Goal: Task Accomplishment & Management: Manage account settings

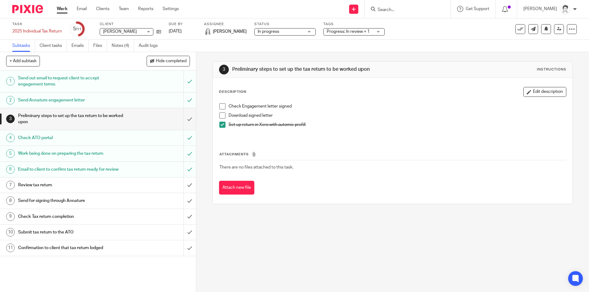
click at [395, 6] on form at bounding box center [409, 9] width 65 height 8
click at [388, 11] on input "Search" at bounding box center [404, 10] width 55 height 6
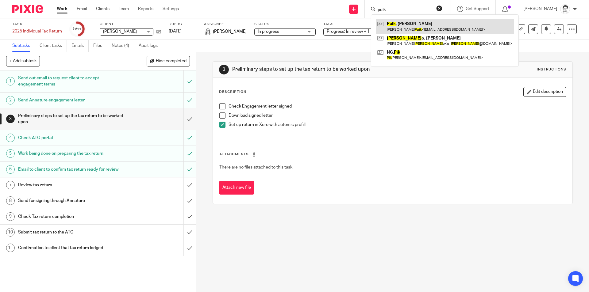
type input "puik"
click at [406, 26] on link at bounding box center [445, 26] width 138 height 14
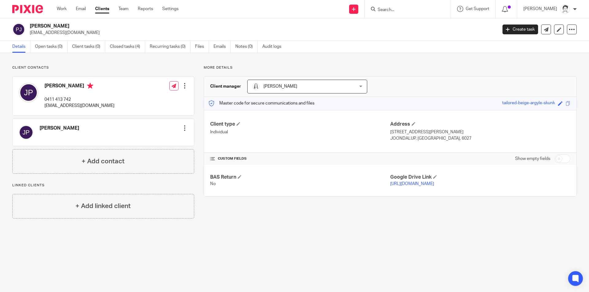
click at [184, 129] on div at bounding box center [185, 128] width 6 height 6
click at [159, 142] on link "Edit contact" at bounding box center [155, 141] width 59 height 9
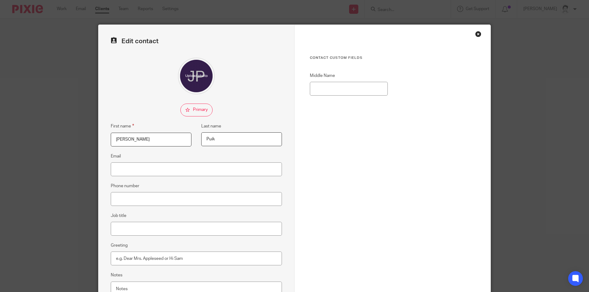
type input "[PERSON_NAME]"
drag, startPoint x: 224, startPoint y: 140, endPoint x: 164, endPoint y: 141, distance: 59.5
click at [164, 141] on div "First name [PERSON_NAME] Last name [PERSON_NAME]" at bounding box center [191, 138] width 181 height 30
type input "Woodcock"
drag, startPoint x: 149, startPoint y: 171, endPoint x: 150, endPoint y: 175, distance: 3.9
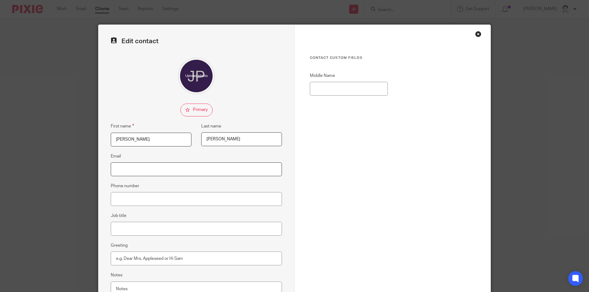
click at [149, 171] on input "Email" at bounding box center [196, 170] width 171 height 14
click at [157, 170] on input "paul@fundaygroup.co,m.au" at bounding box center [196, 170] width 171 height 14
type input "[PERSON_NAME][EMAIL_ADDRESS][DOMAIN_NAME]"
click at [155, 199] on input "Phone number" at bounding box center [196, 199] width 171 height 14
type input "0418 108408"
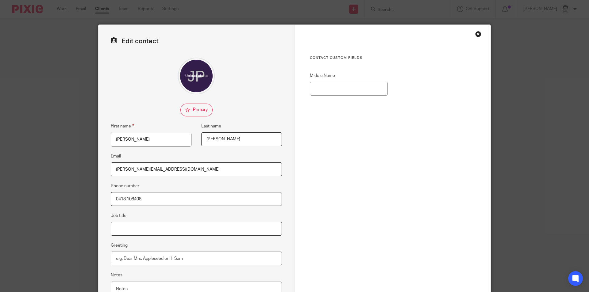
click at [145, 230] on input "Job title" at bounding box center [196, 229] width 171 height 14
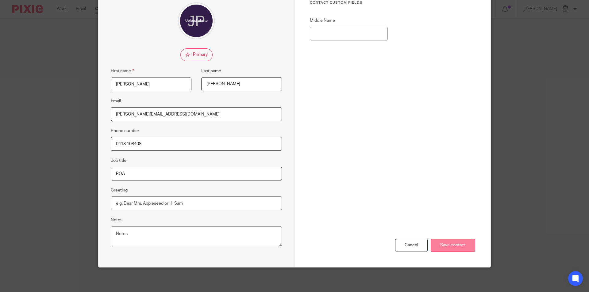
type input "POA"
click at [453, 246] on input "Save contact" at bounding box center [453, 245] width 45 height 13
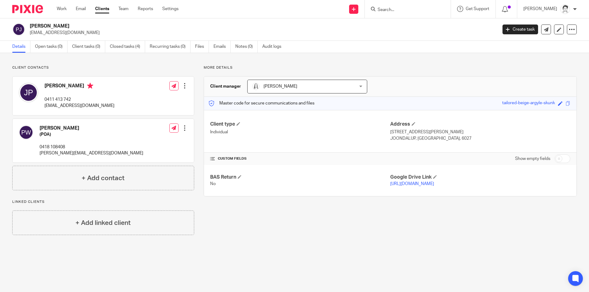
click at [183, 127] on div at bounding box center [185, 128] width 6 height 6
click at [152, 167] on button "Make primary" at bounding box center [142, 169] width 33 height 8
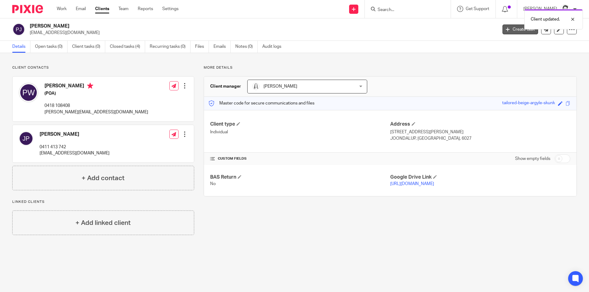
drag, startPoint x: 511, startPoint y: 31, endPoint x: 506, endPoint y: 31, distance: 4.3
click at [511, 31] on link "Create task" at bounding box center [521, 30] width 36 height 10
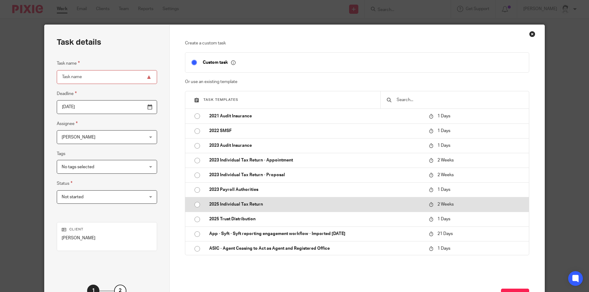
drag, startPoint x: 252, startPoint y: 206, endPoint x: 241, endPoint y: 200, distance: 12.5
click at [252, 206] on p "2025 Individual Tax Return" at bounding box center [316, 205] width 214 height 6
type input "[DATE]"
type input "2025 Individual Tax Return"
checkbox input "false"
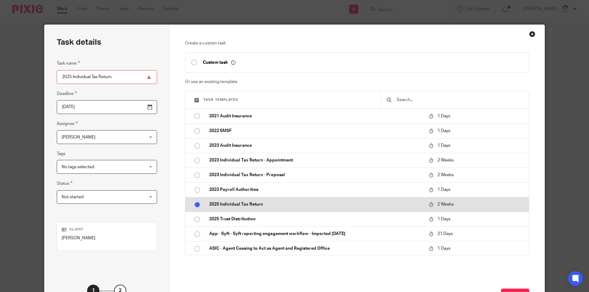
radio input "true"
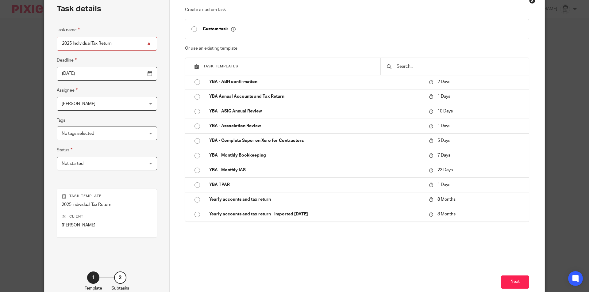
scroll to position [70, 0]
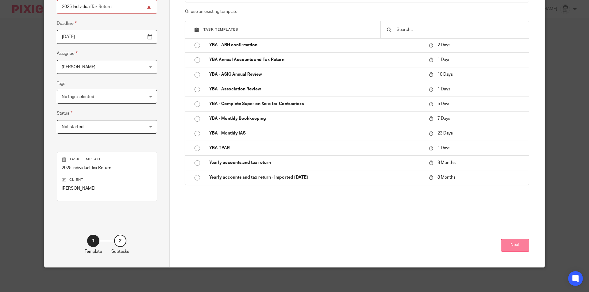
click at [511, 248] on button "Next" at bounding box center [515, 245] width 28 height 13
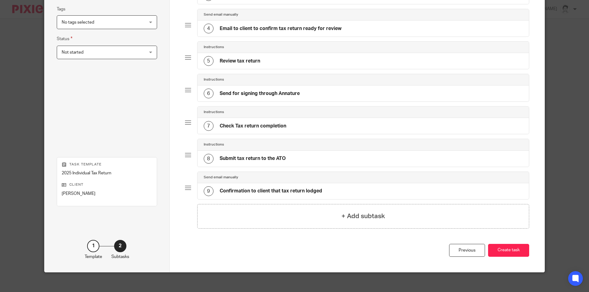
scroll to position [150, 0]
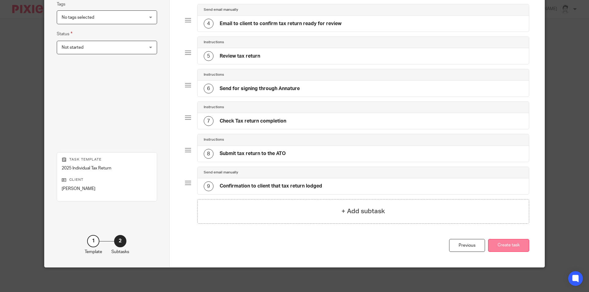
click at [517, 249] on button "Create task" at bounding box center [508, 245] width 41 height 13
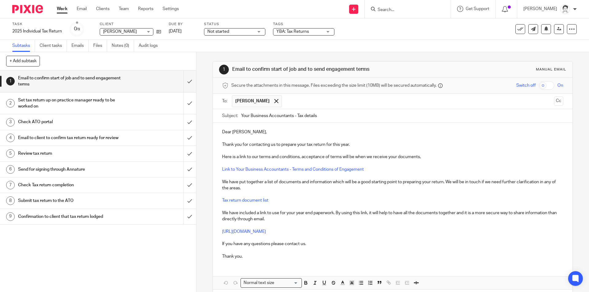
click at [300, 145] on p "Thank you for contacting us to prepare your tax return for this year." at bounding box center [392, 145] width 341 height 6
click at [323, 142] on p "Thank you for contacting us to prepare the tax return for this year." at bounding box center [392, 145] width 341 height 6
drag, startPoint x: 254, startPoint y: 188, endPoint x: 260, endPoint y: 187, distance: 6.3
click at [254, 188] on p "We have put together a list of documents and information which will be a good s…" at bounding box center [392, 185] width 341 height 13
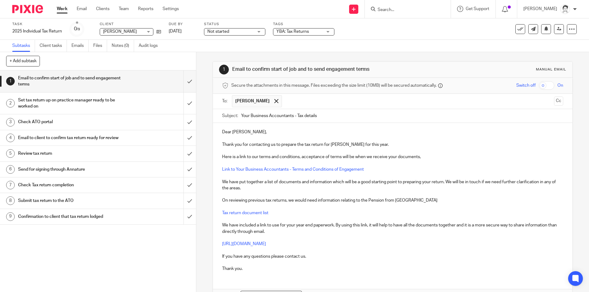
click at [419, 200] on p "On reviewing previous tax returns, we would need information relating to the Pe…" at bounding box center [392, 201] width 341 height 6
click at [430, 197] on p at bounding box center [392, 195] width 341 height 6
click at [433, 203] on p "On reviewing previous tax returns, we would need information relating to the Pe…" at bounding box center [392, 201] width 341 height 6
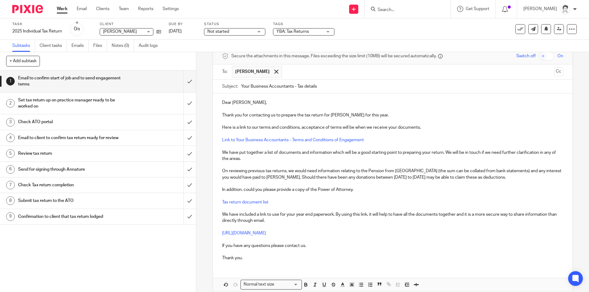
scroll to position [58, 0]
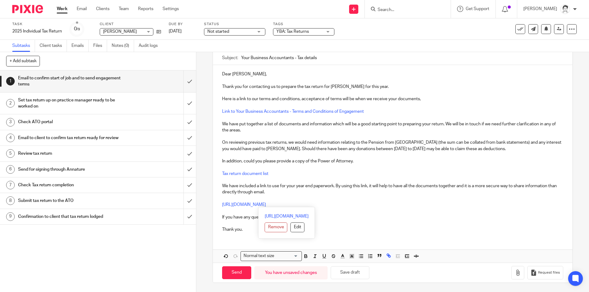
drag, startPoint x: 361, startPoint y: 203, endPoint x: 216, endPoint y: 234, distance: 147.7
click at [216, 204] on div "Dear Paul, Thank you for contacting us to prepare the tax return for Johanna Pu…" at bounding box center [392, 151] width 359 height 172
click at [291, 226] on button "Edit" at bounding box center [298, 228] width 14 height 10
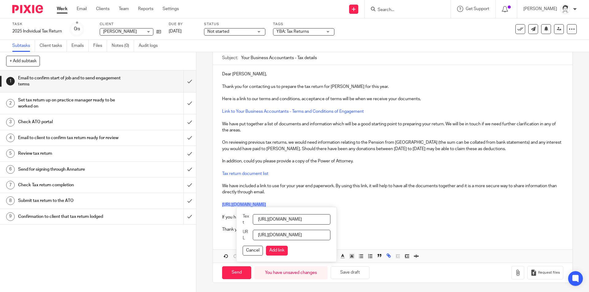
scroll to position [0, 75]
drag, startPoint x: 262, startPoint y: 220, endPoint x: 592, endPoint y: 234, distance: 330.8
click at [589, 234] on html "Work Email Clients Team Reports Settings Work Email Clients Team Reports Settin…" at bounding box center [294, 146] width 589 height 292
type input "Please use this link"
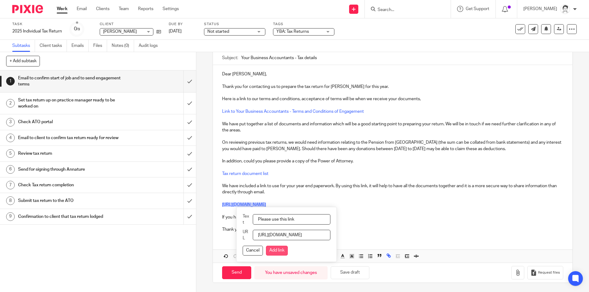
click at [286, 251] on button "Add link" at bounding box center [277, 251] width 22 height 10
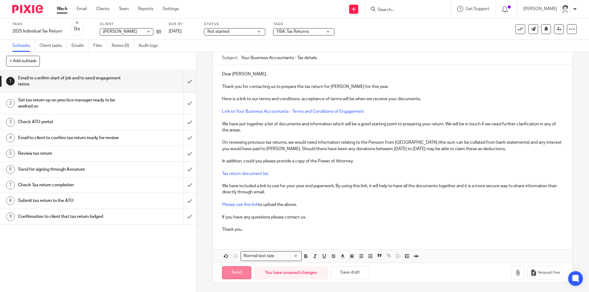
click at [234, 272] on input "Send" at bounding box center [236, 273] width 29 height 13
type input "Sent"
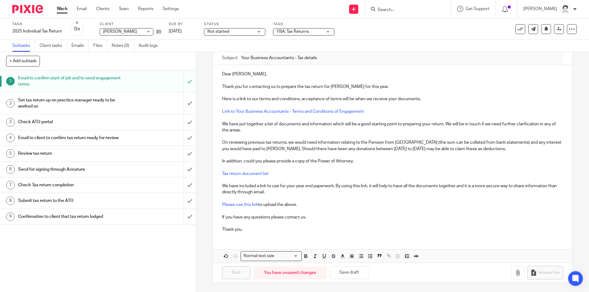
click at [392, 7] on form at bounding box center [409, 9] width 65 height 8
click at [392, 10] on input "Search" at bounding box center [404, 10] width 55 height 6
type input "Eastwoo"
click at [407, 26] on link at bounding box center [436, 26] width 120 height 14
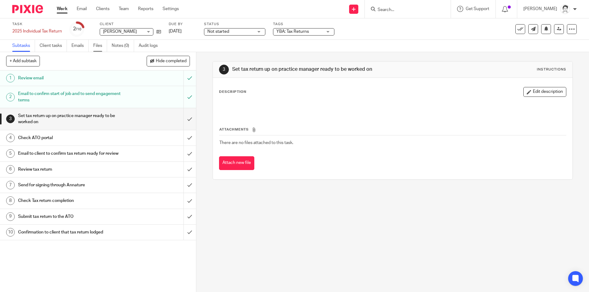
click at [98, 47] on link "Files" at bounding box center [100, 46] width 14 height 12
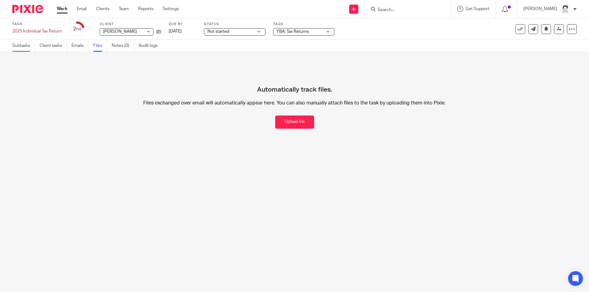
click at [20, 49] on link "Subtasks" at bounding box center [23, 46] width 23 height 12
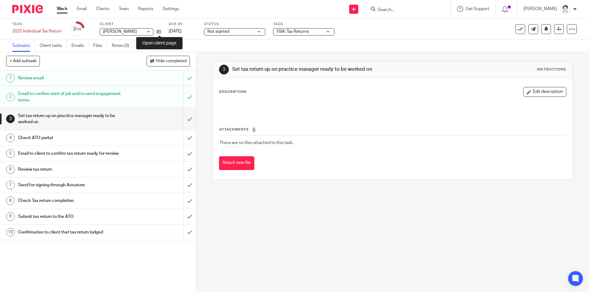
click at [161, 32] on icon at bounding box center [159, 31] width 5 height 5
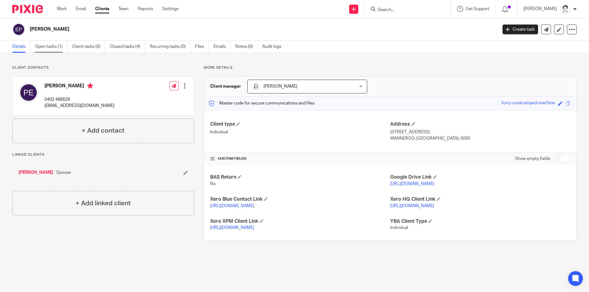
click at [49, 46] on link "Open tasks (1)" at bounding box center [51, 47] width 33 height 12
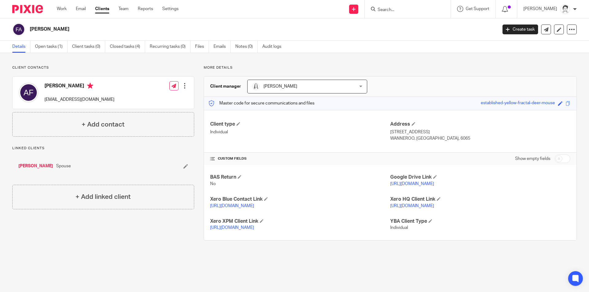
drag, startPoint x: 53, startPoint y: 47, endPoint x: 61, endPoint y: 58, distance: 13.8
click at [53, 47] on link "Open tasks (1)" at bounding box center [51, 47] width 33 height 12
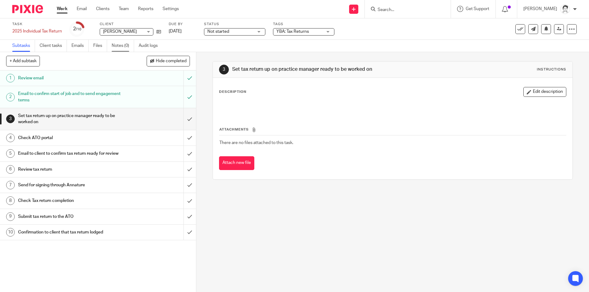
click at [117, 44] on link "Notes (0)" at bounding box center [123, 46] width 22 height 12
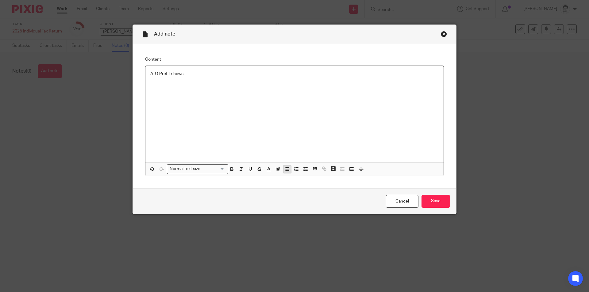
drag, startPoint x: 285, startPoint y: 171, endPoint x: 277, endPoint y: 158, distance: 14.9
click at [285, 170] on icon "button" at bounding box center [288, 170] width 6 height 6
click at [202, 80] on p "Payment Summary" at bounding box center [301, 80] width 276 height 6
click at [170, 87] on p at bounding box center [301, 86] width 276 height 6
click at [447, 200] on input "Save" at bounding box center [436, 201] width 29 height 13
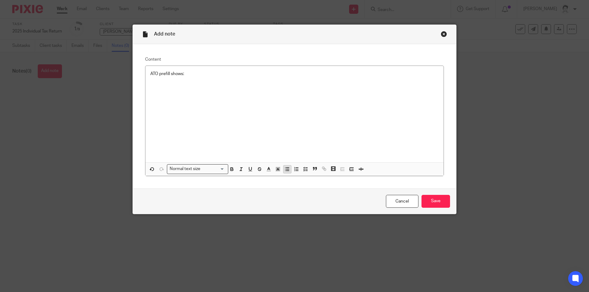
click at [285, 172] on icon "button" at bounding box center [288, 170] width 6 height 6
click at [438, 203] on input "Save" at bounding box center [436, 201] width 29 height 13
